Goal: Task Accomplishment & Management: Use online tool/utility

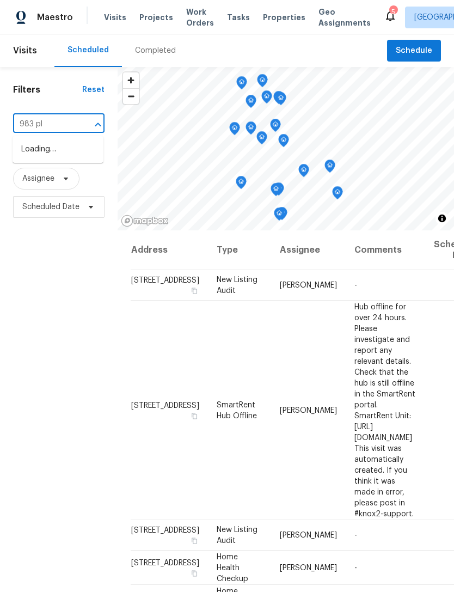
type input "983 pla"
click at [46, 158] on li "983 Plantain Lily Ave, Las Vegas, NV 89183" at bounding box center [58, 150] width 91 height 18
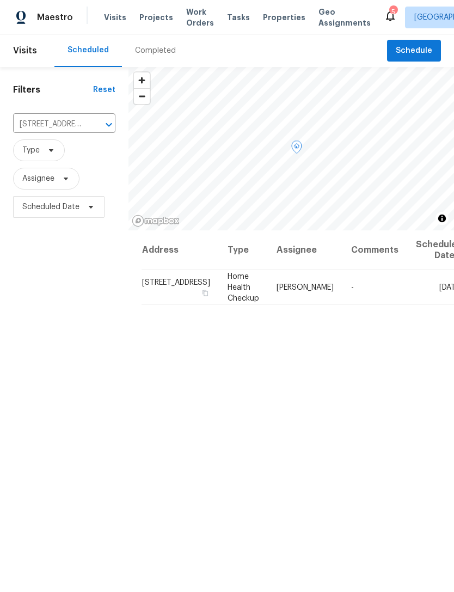
click at [0, 0] on icon at bounding box center [0, 0] width 0 height 0
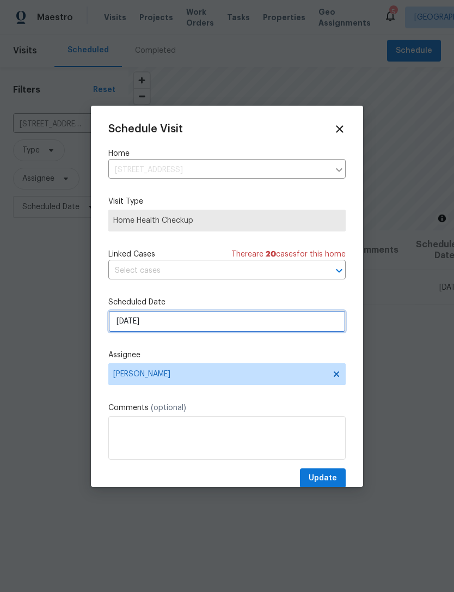
click at [198, 324] on input "8/26/2025" at bounding box center [226, 321] width 237 height 22
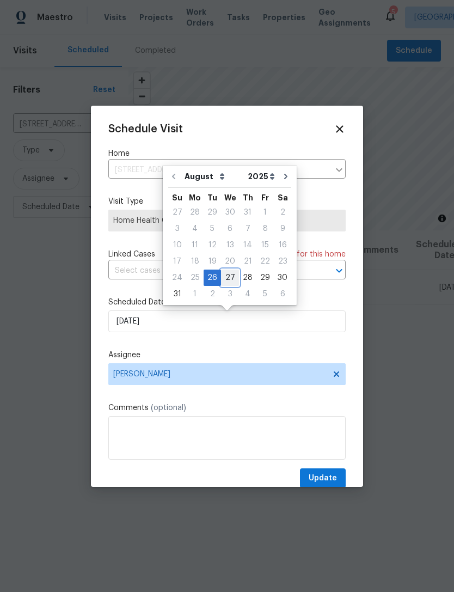
click at [228, 279] on div "27" at bounding box center [230, 277] width 18 height 15
type input "8/27/2025"
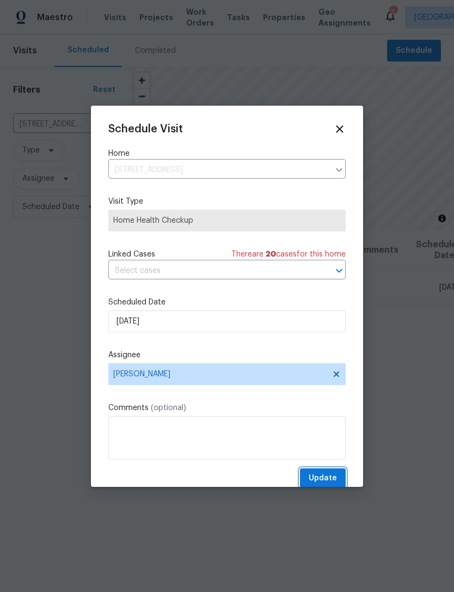
click at [328, 485] on span "Update" at bounding box center [323, 479] width 28 height 14
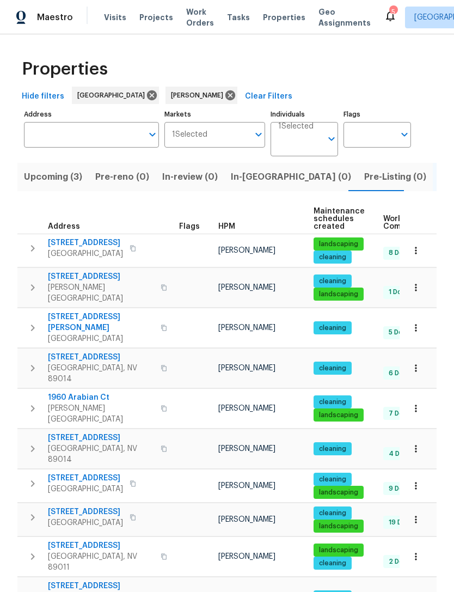
click at [106, 352] on span "1575 W Warm Springs Rd Unit 1111" at bounding box center [101, 357] width 106 height 11
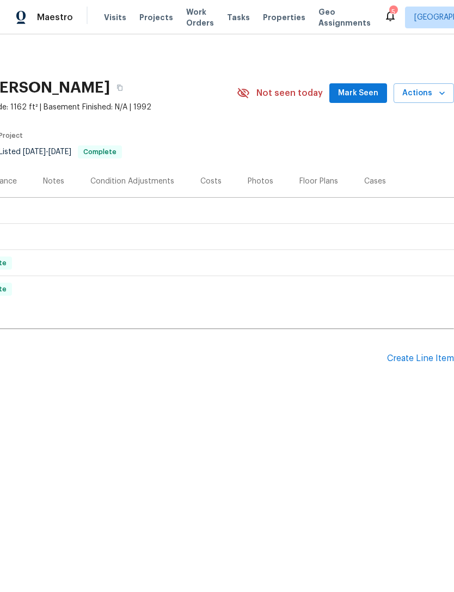
scroll to position [0, 161]
click at [363, 95] on span "Mark Seen" at bounding box center [358, 94] width 40 height 14
click at [435, 357] on div "Create Line Item" at bounding box center [420, 358] width 67 height 10
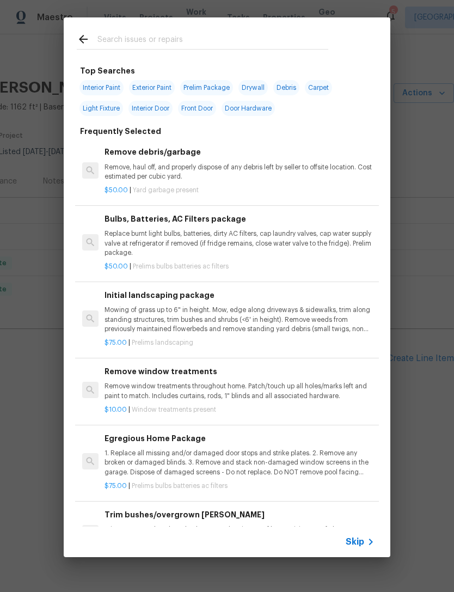
click at [169, 28] on div at bounding box center [203, 38] width 278 height 43
click at [154, 41] on input "text" at bounding box center [212, 41] width 231 height 16
type input "Bulbs"
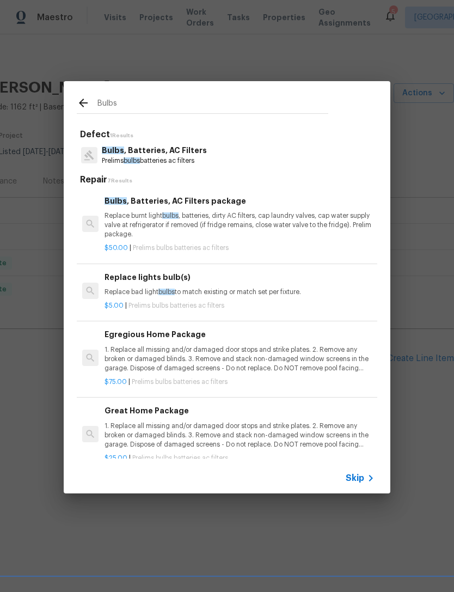
click at [198, 150] on p "Bulbs , Batteries, AC Filters" at bounding box center [154, 150] width 105 height 11
click at [198, 124] on div "Bulbs" at bounding box center [203, 102] width 278 height 43
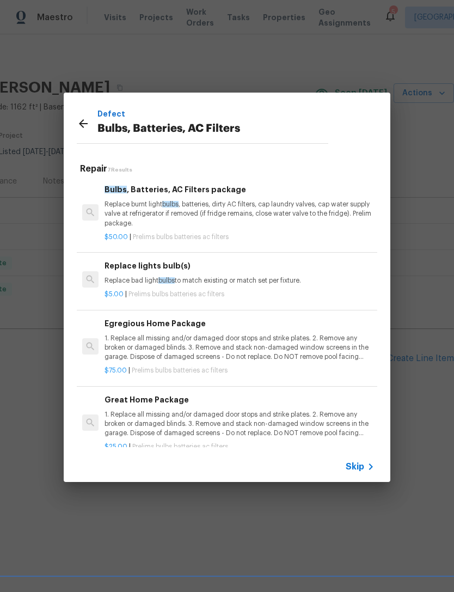
click at [227, 346] on p "1. Replace all missing and/or damaged door stops and strike plates. 2. Remove a…" at bounding box center [240, 348] width 270 height 28
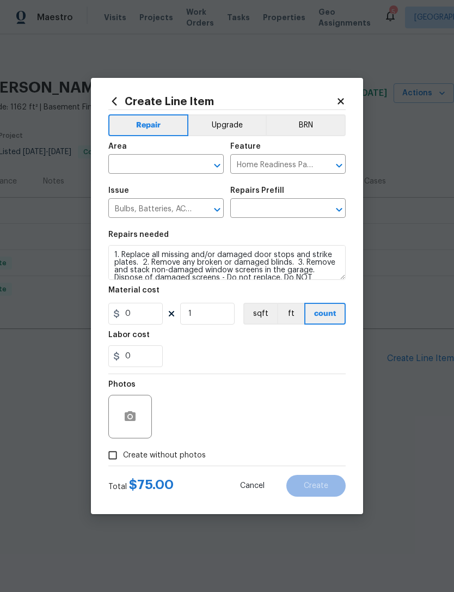
type input "Egregious Home Package $75.00"
type input "75"
click at [154, 165] on input "text" at bounding box center [150, 165] width 85 height 17
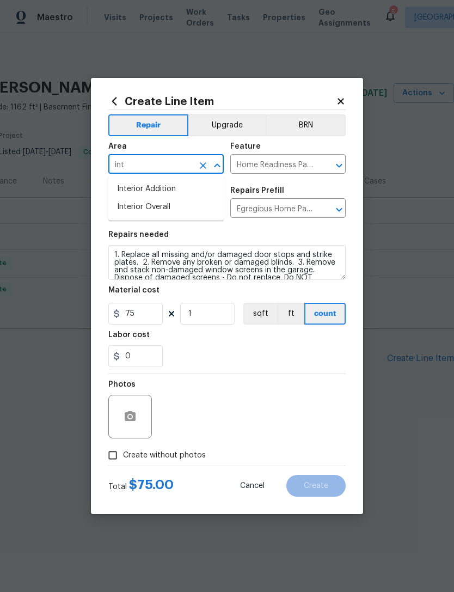
click at [169, 211] on li "Interior Overall" at bounding box center [165, 207] width 115 height 18
type input "Interior Overall"
click at [220, 358] on div "0" at bounding box center [226, 356] width 237 height 22
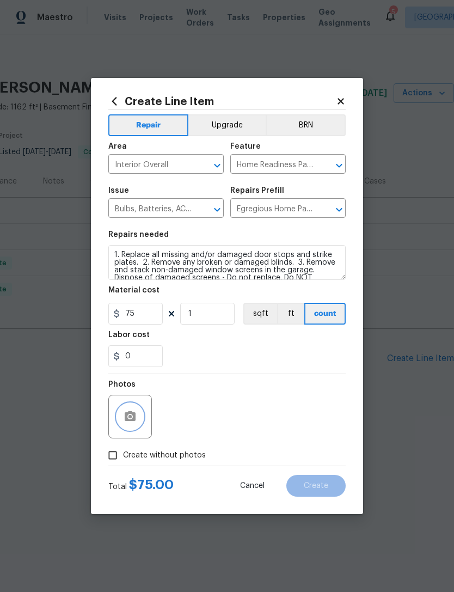
click at [138, 415] on button "button" at bounding box center [130, 417] width 26 height 26
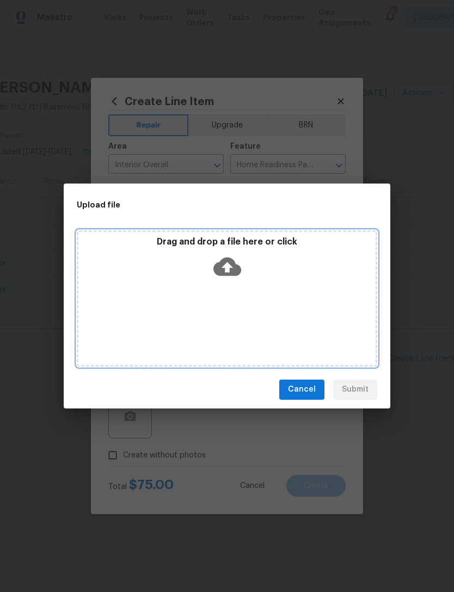
click at [232, 261] on icon at bounding box center [227, 266] width 28 height 19
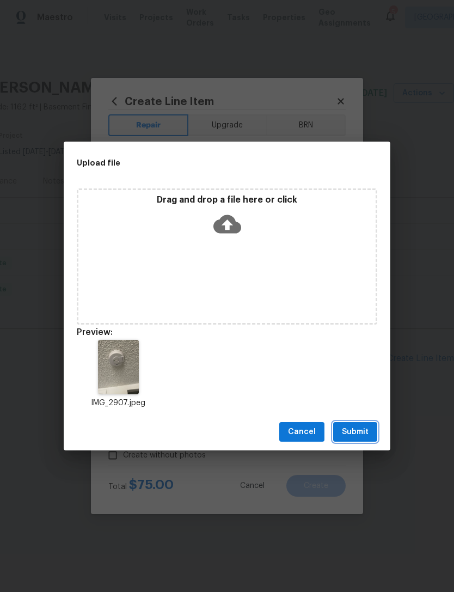
click at [364, 435] on span "Submit" at bounding box center [355, 432] width 27 height 14
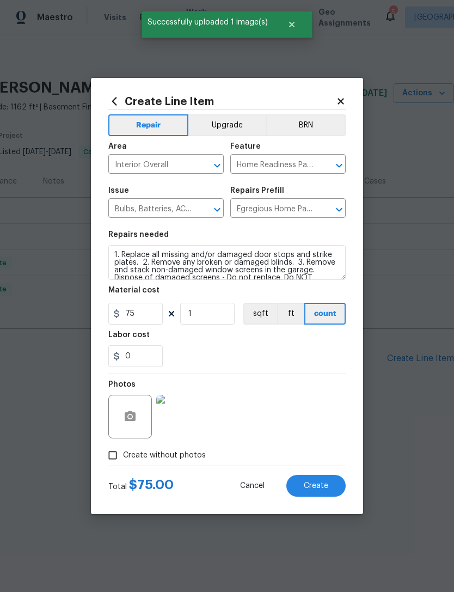
click at [321, 486] on span "Create" at bounding box center [316, 486] width 25 height 8
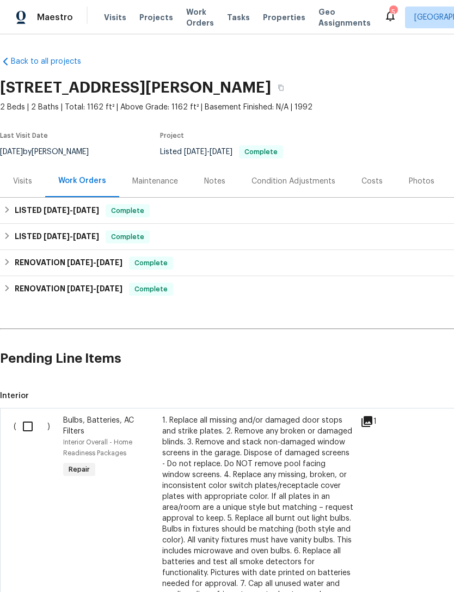
click at [35, 427] on input "checkbox" at bounding box center [31, 426] width 31 height 23
checkbox input "true"
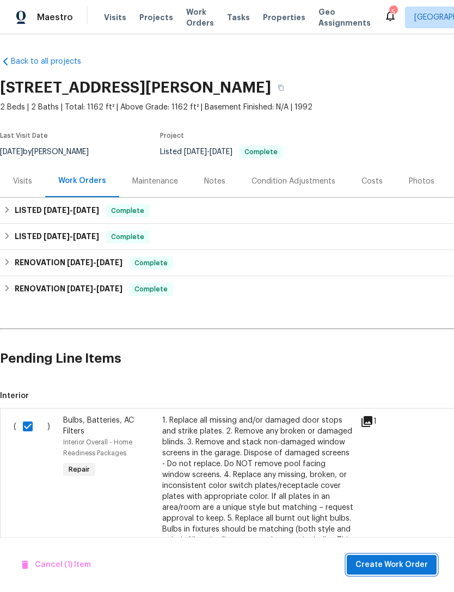
click at [396, 564] on span "Create Work Order" at bounding box center [392, 565] width 72 height 14
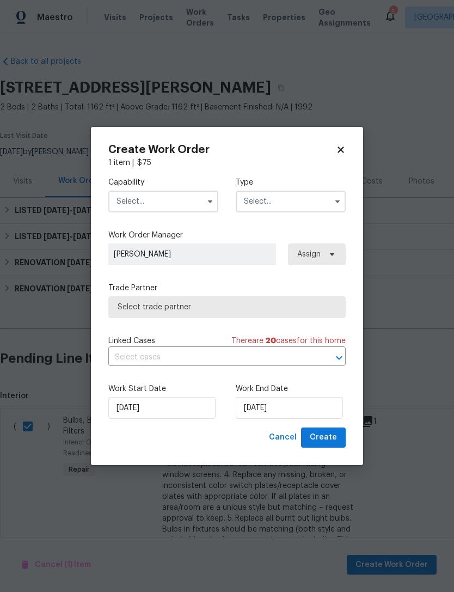
click at [202, 200] on input "text" at bounding box center [163, 202] width 110 height 22
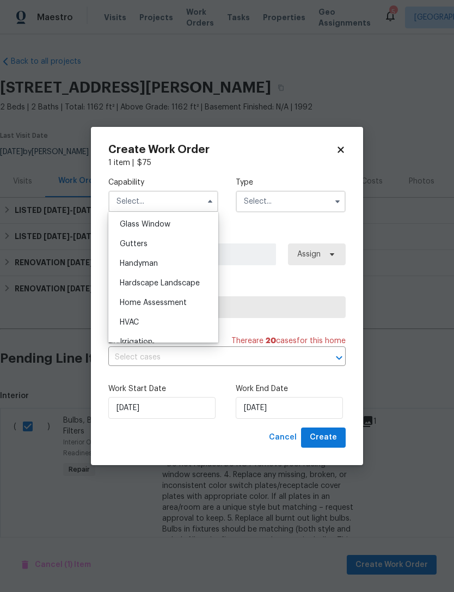
scroll to position [559, 0]
click at [173, 265] on div "Handyman" at bounding box center [163, 264] width 105 height 20
type input "Handyman"
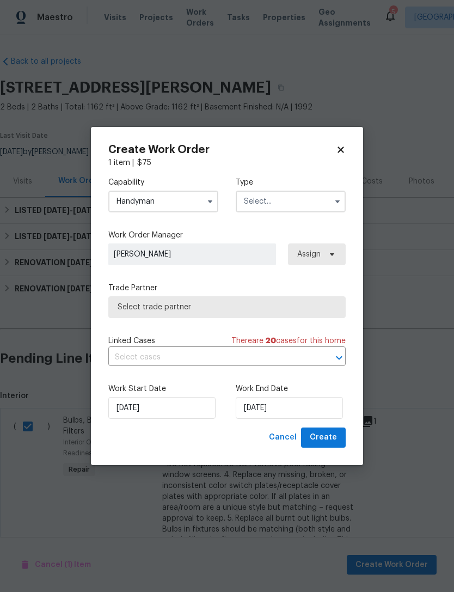
click at [290, 204] on input "text" at bounding box center [291, 202] width 110 height 22
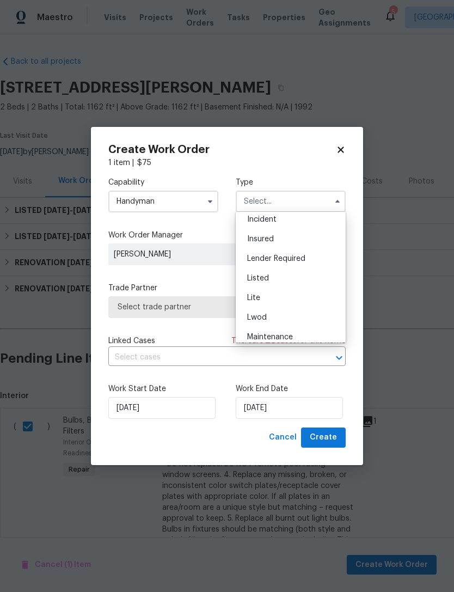
scroll to position [63, 0]
click at [282, 285] on div "Listed" at bounding box center [291, 279] width 105 height 20
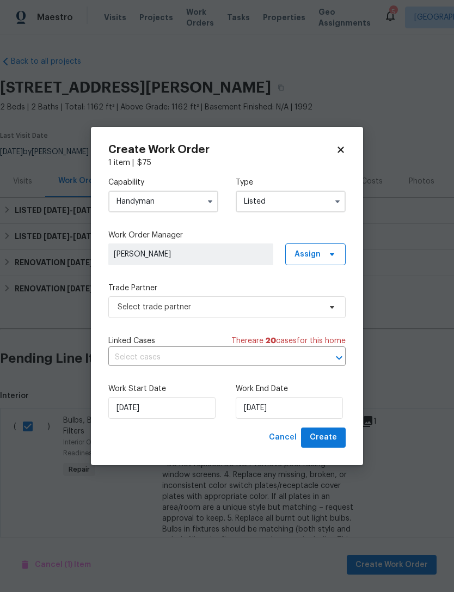
type input "Listed"
click at [325, 253] on span at bounding box center [331, 254] width 12 height 9
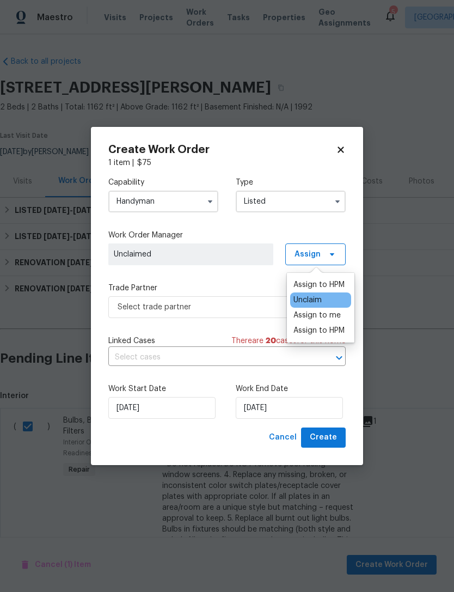
click at [339, 317] on div "Assign to me" at bounding box center [317, 315] width 47 height 11
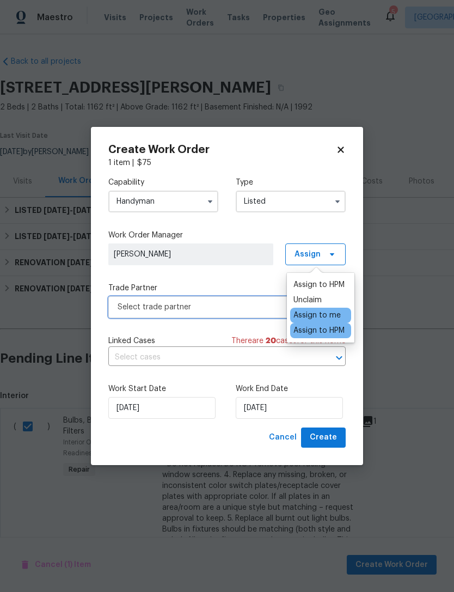
click at [227, 310] on span "Select trade partner" at bounding box center [219, 307] width 203 height 11
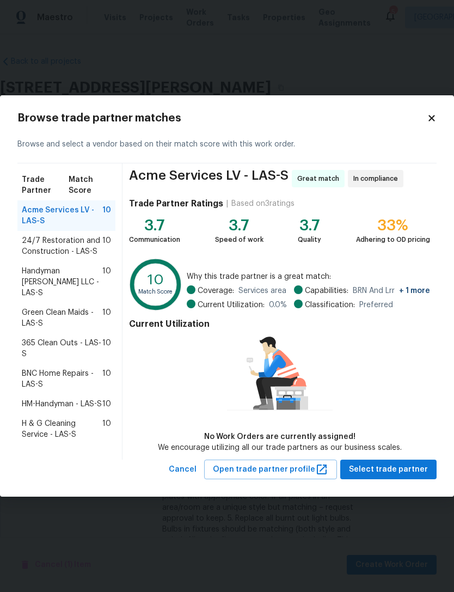
click at [50, 308] on span "Green Clean Maids - LAS-S" at bounding box center [62, 318] width 81 height 22
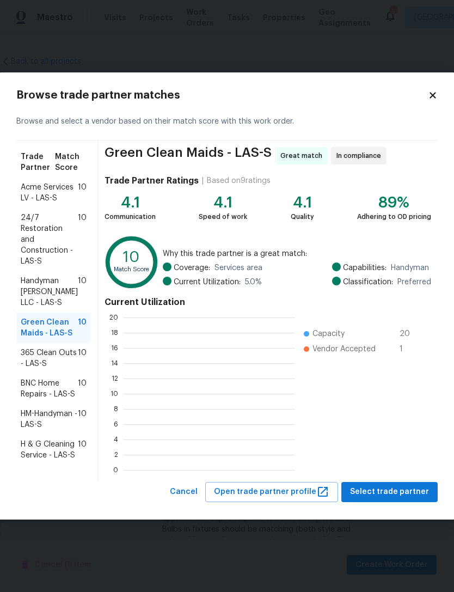
scroll to position [152, 172]
click at [400, 490] on span "Select trade partner" at bounding box center [389, 492] width 79 height 14
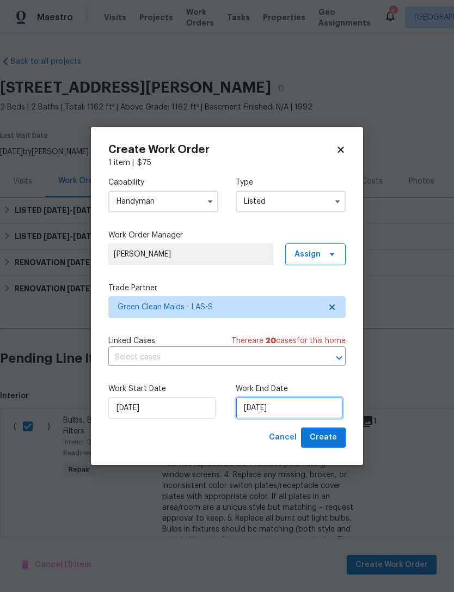
click at [301, 410] on input "8/26/2025" at bounding box center [289, 408] width 107 height 22
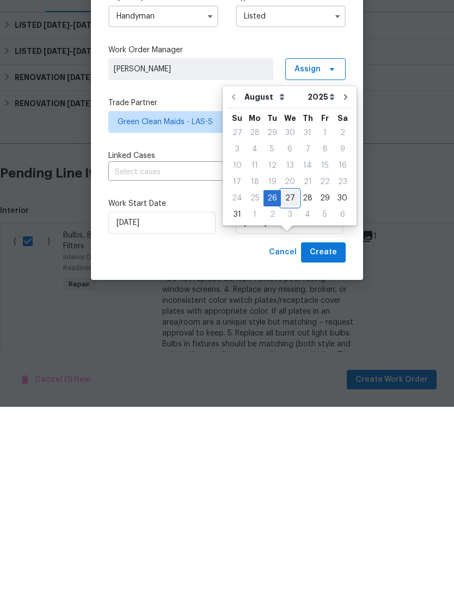
click at [281, 376] on div "27" at bounding box center [290, 383] width 18 height 15
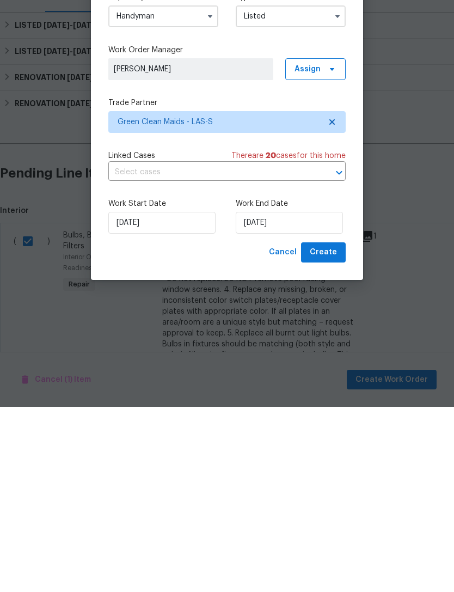
scroll to position [35, 0]
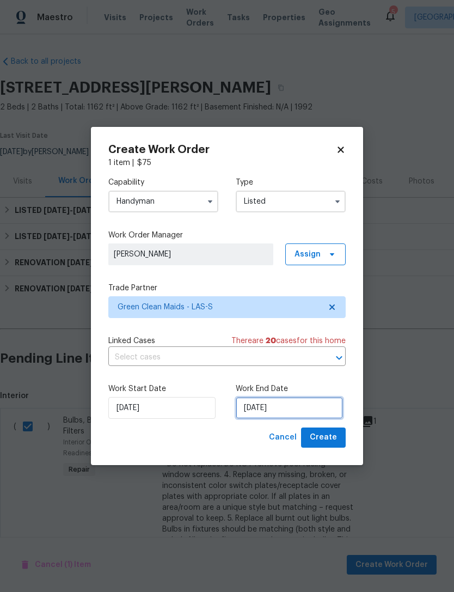
click at [311, 410] on input "8/27/2025" at bounding box center [289, 408] width 107 height 22
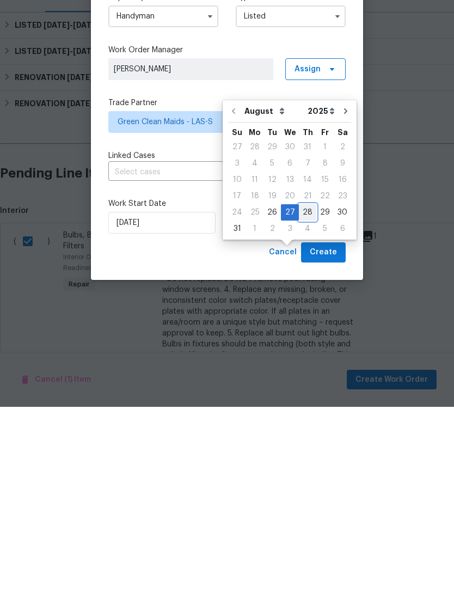
click at [304, 390] on div "28" at bounding box center [307, 397] width 17 height 15
type input "8/28/2025"
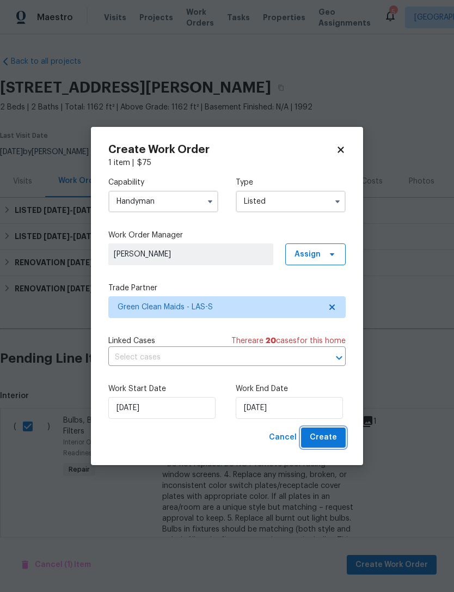
click at [334, 444] on span "Create" at bounding box center [323, 438] width 27 height 14
checkbox input "false"
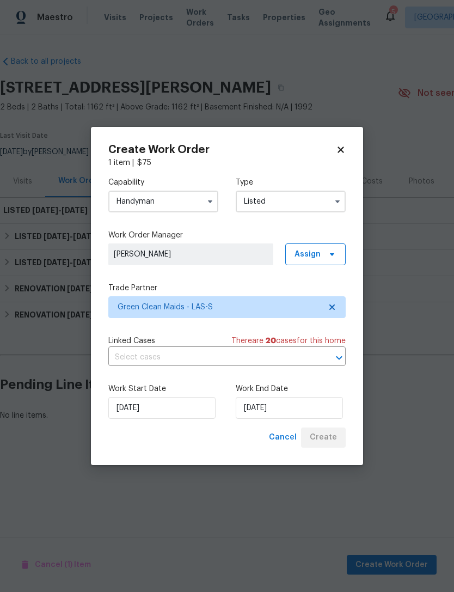
scroll to position [0, 0]
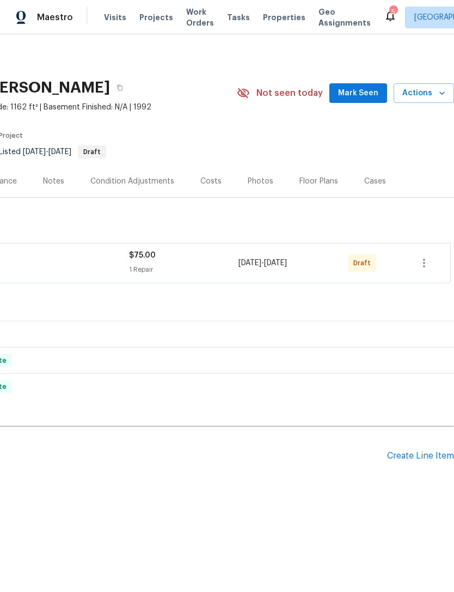
scroll to position [0, 161]
click at [432, 273] on button "button" at bounding box center [424, 263] width 26 height 26
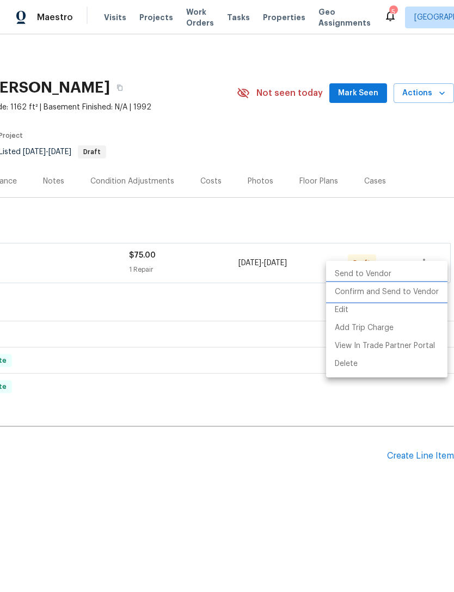
click at [402, 296] on li "Confirm and Send to Vendor" at bounding box center [386, 292] width 121 height 18
click at [292, 489] on div at bounding box center [227, 296] width 454 height 592
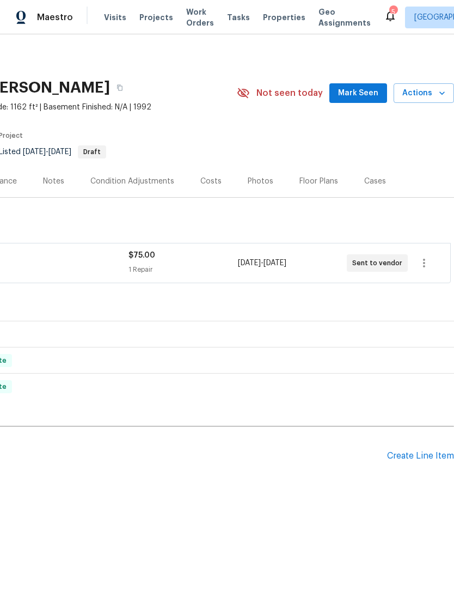
click at [370, 95] on span "Mark Seen" at bounding box center [358, 94] width 40 height 14
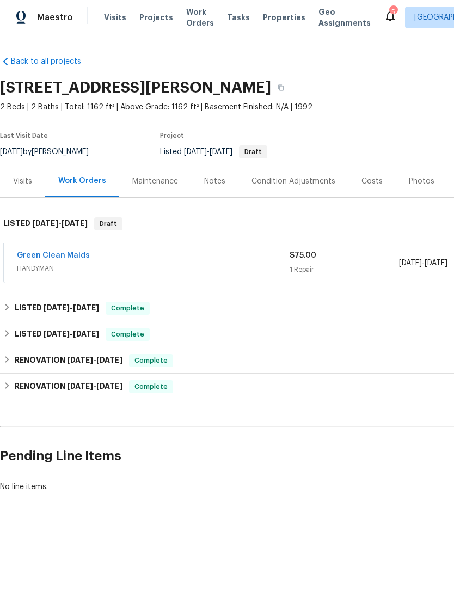
scroll to position [0, 0]
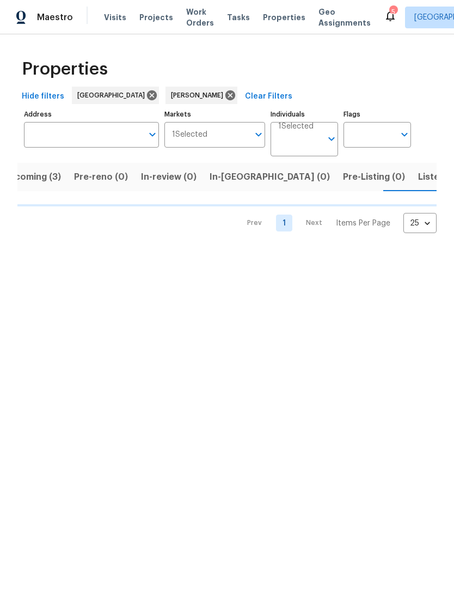
scroll to position [0, 22]
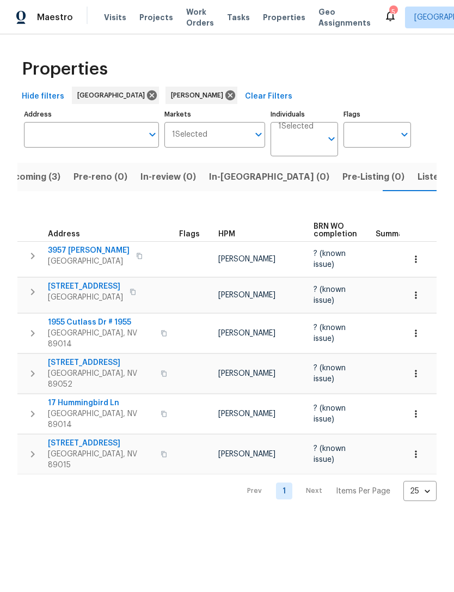
click at [418, 179] on span "Listed (13)" at bounding box center [440, 176] width 45 height 15
